Goal: Task Accomplishment & Management: Complete application form

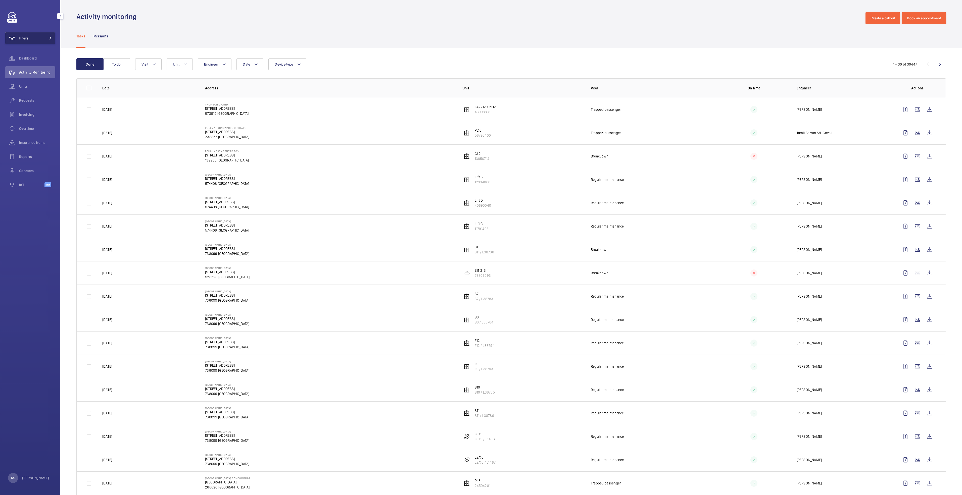
click at [44, 40] on button "Filters" at bounding box center [30, 38] width 50 height 12
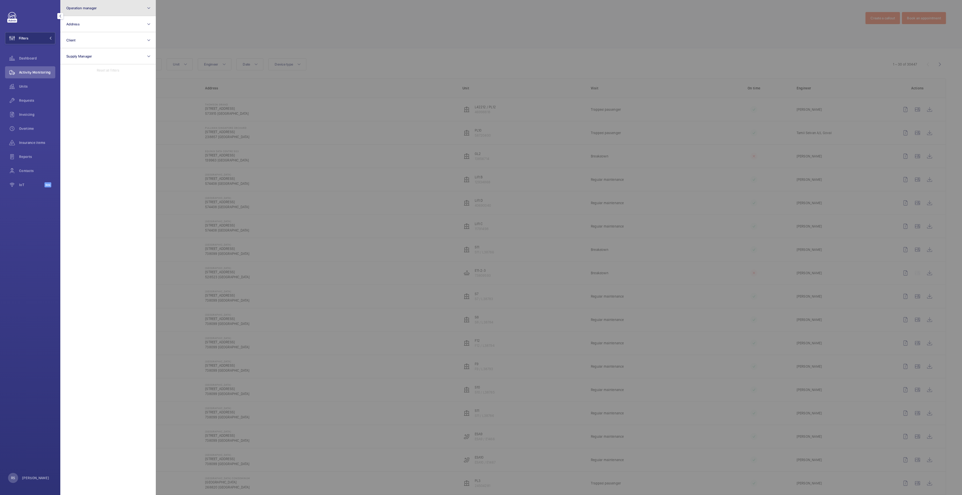
click at [109, 10] on button "Operation manager" at bounding box center [108, 8] width 96 height 16
click at [93, 51] on span "[PERSON_NAME]" at bounding box center [108, 52] width 69 height 5
click at [73, 51] on input "[PERSON_NAME]" at bounding box center [68, 53] width 10 height 10
checkbox input "true"
click at [219, 19] on div at bounding box center [637, 247] width 962 height 495
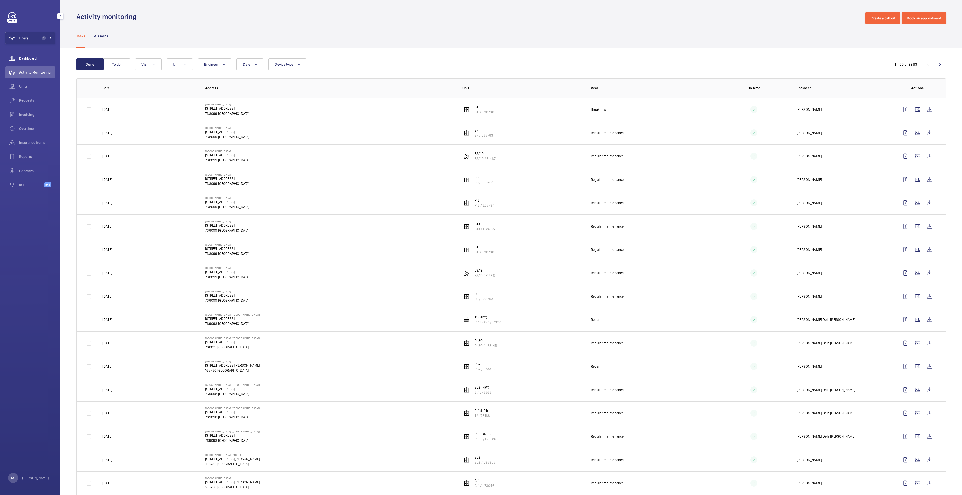
click at [38, 58] on span "Dashboard" at bounding box center [37, 58] width 36 height 5
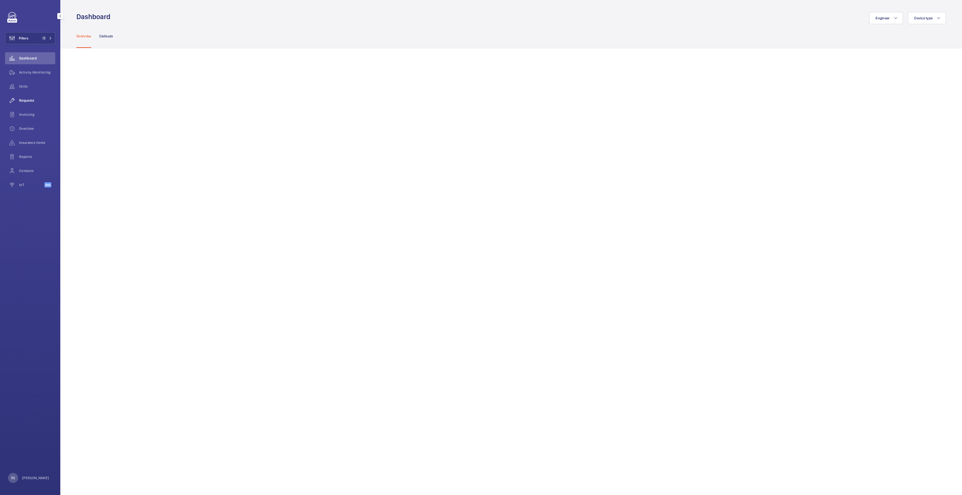
click at [33, 102] on span "Requests" at bounding box center [37, 100] width 36 height 5
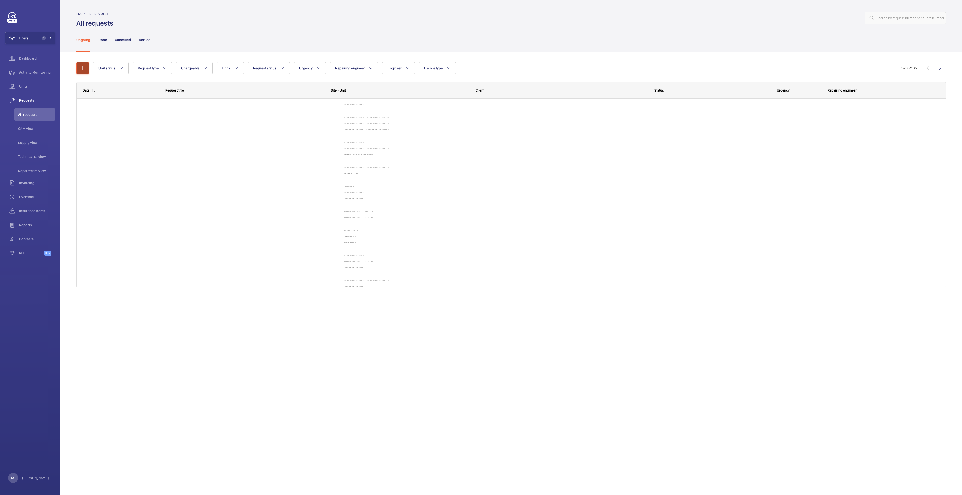
click at [87, 68] on button "button" at bounding box center [82, 68] width 13 height 12
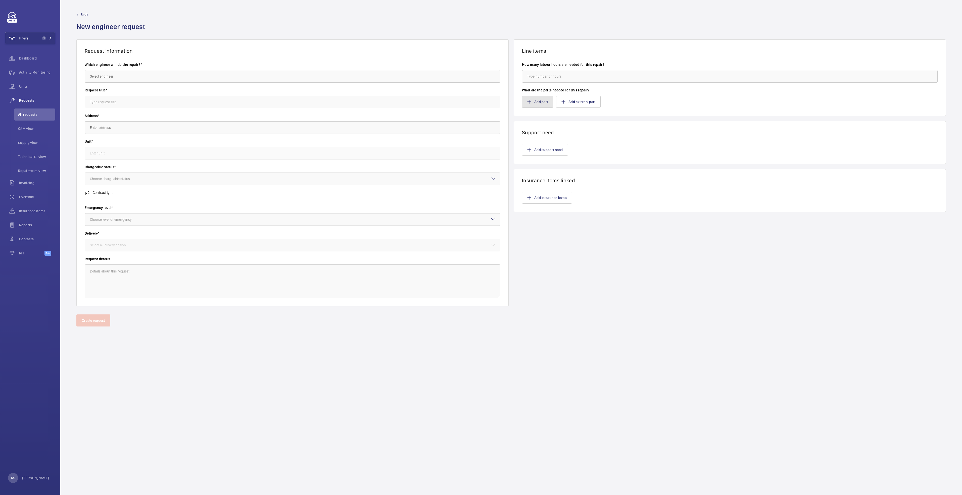
click at [530, 105] on button "Add part" at bounding box center [537, 102] width 31 height 12
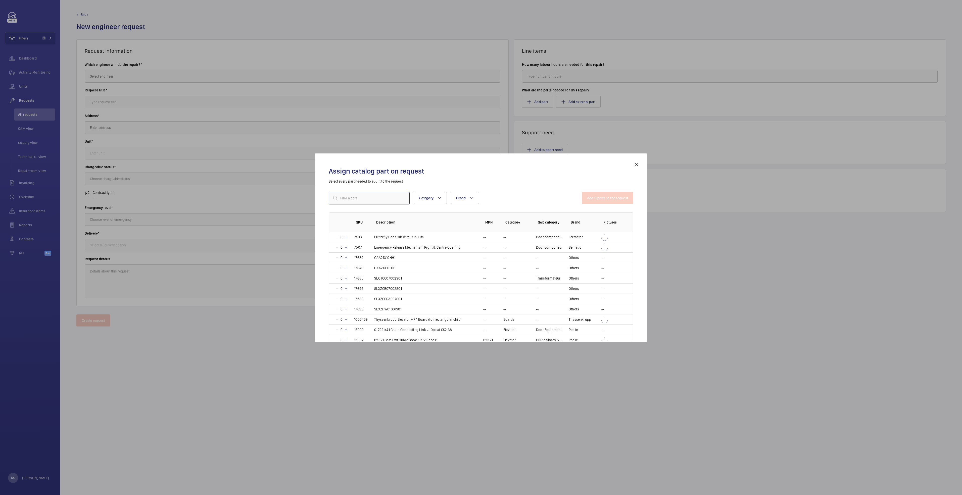
click at [379, 199] on input "text" at bounding box center [369, 198] width 81 height 13
type input "d"
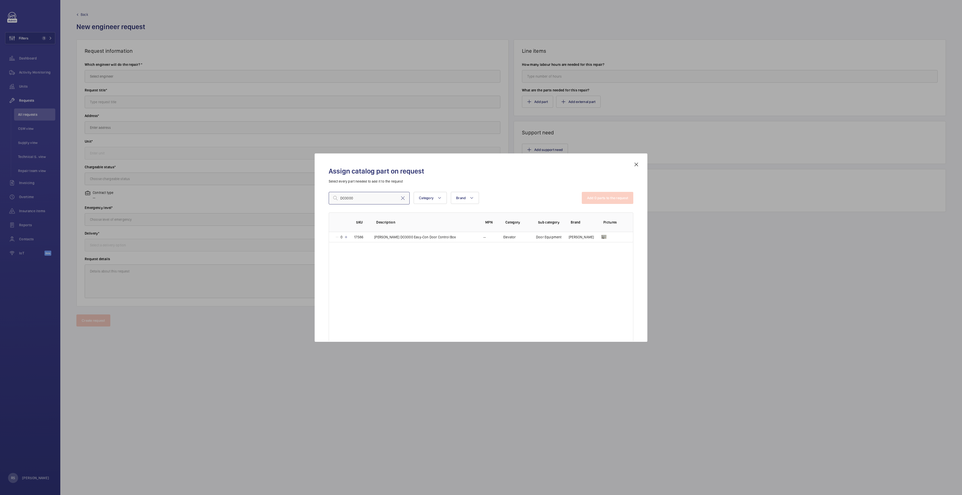
type input "DO3000"
click at [633, 166] on div "Assign catalog part on request Select every part needed to add it to the reques…" at bounding box center [481, 252] width 317 height 180
click at [637, 165] on mat-icon at bounding box center [636, 165] width 6 height 6
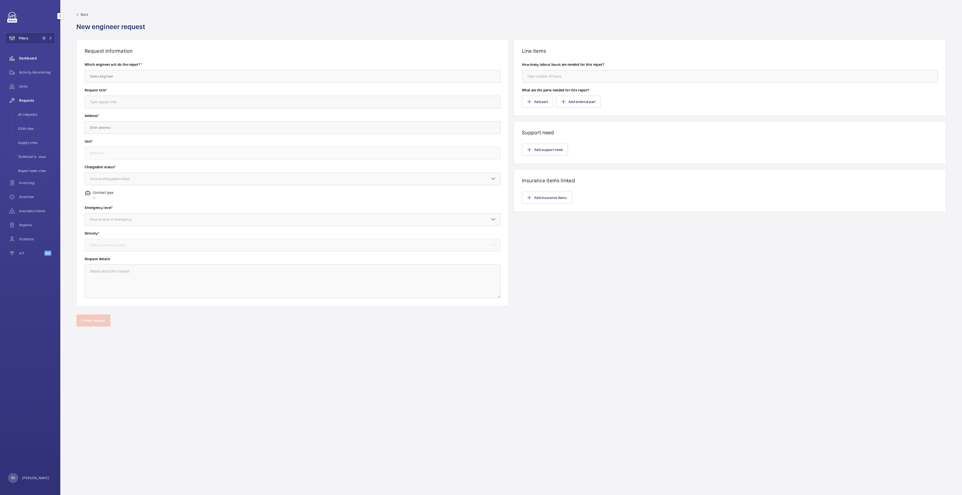
click at [33, 59] on span "Dashboard" at bounding box center [37, 58] width 36 height 5
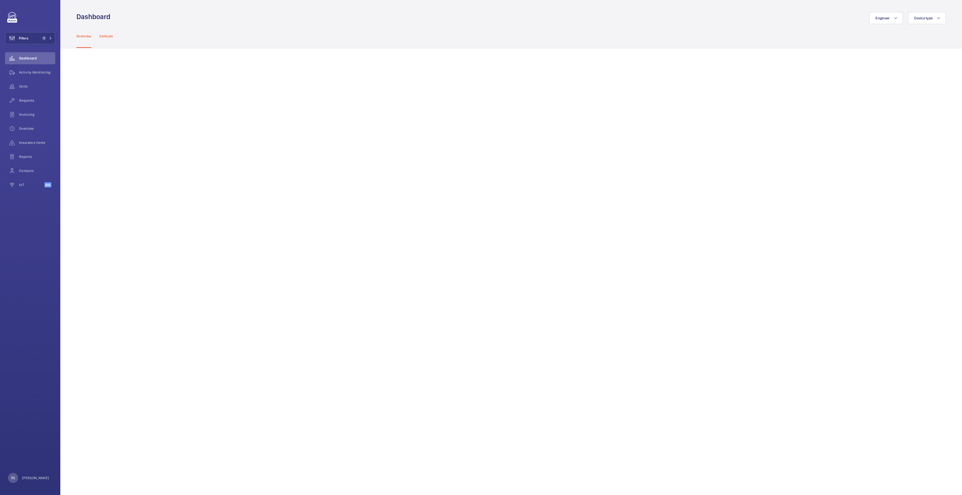
click at [104, 36] on p "Callouts" at bounding box center [106, 36] width 14 height 5
